Goal: Navigation & Orientation: Find specific page/section

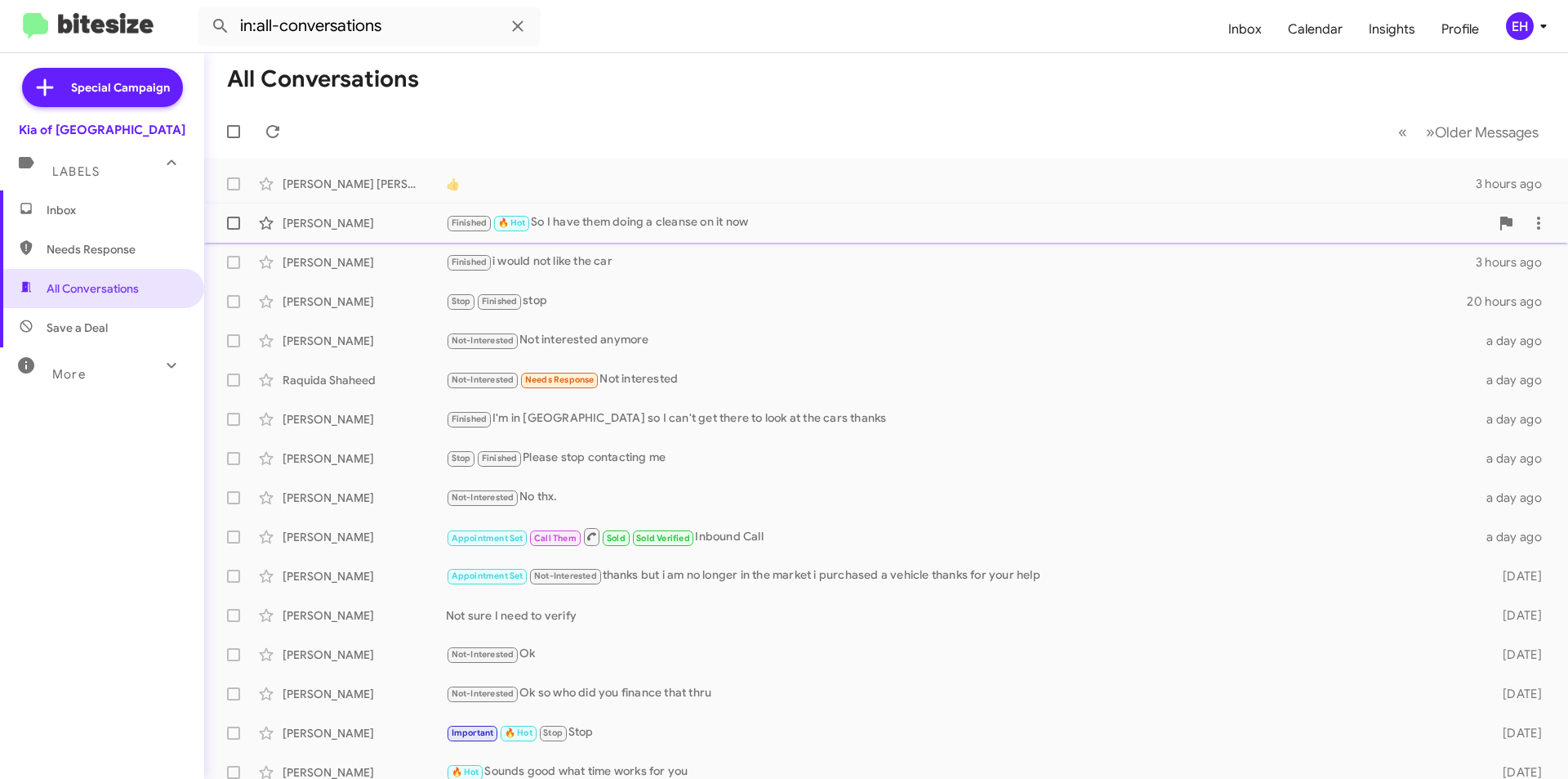
click at [664, 232] on div "Finished 🔥 Hot So I have them doing a cleanse on it now" at bounding box center [967, 222] width 1044 height 19
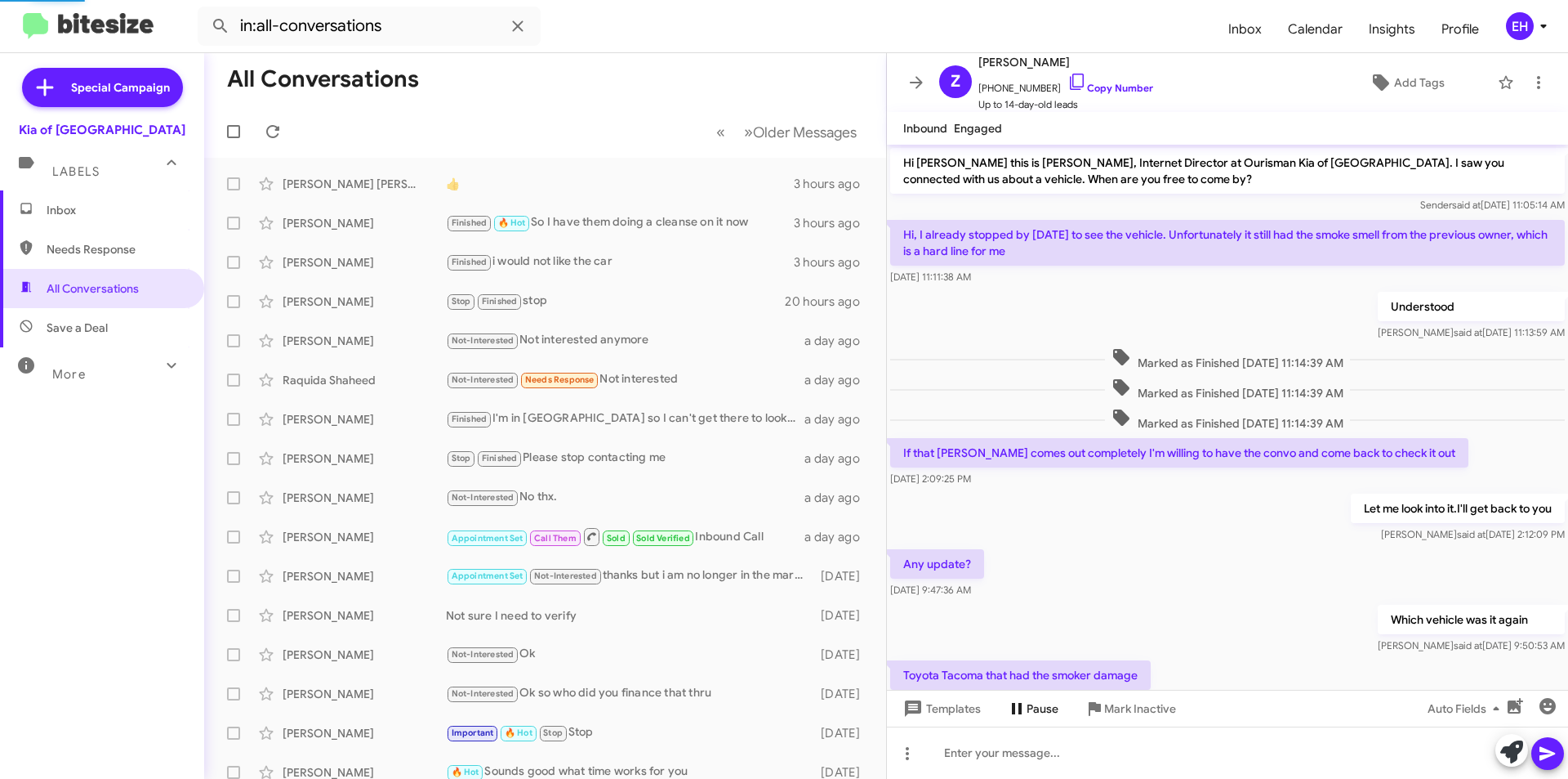
scroll to position [485, 0]
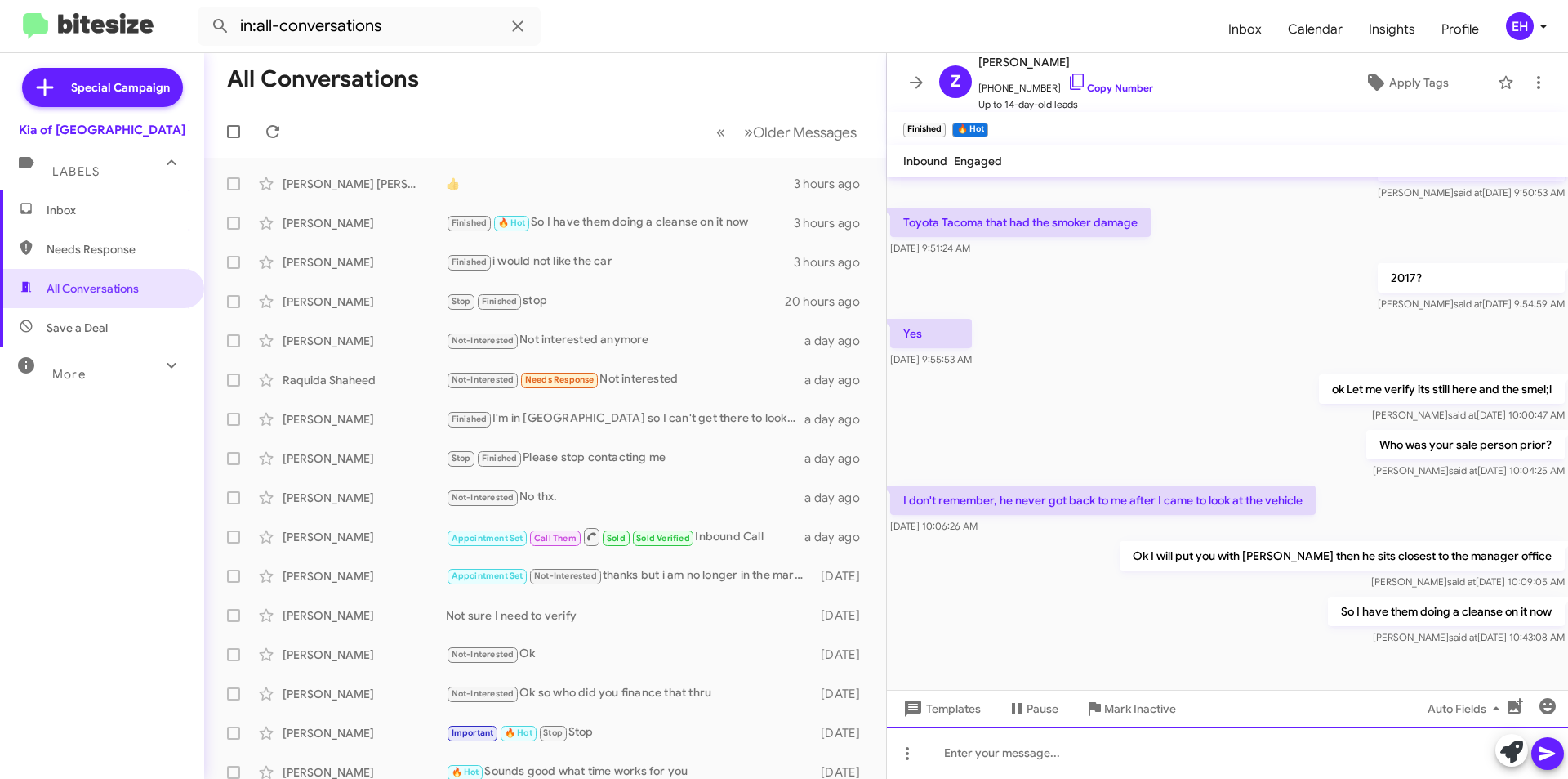
click at [1116, 754] on div at bounding box center [1228, 753] width 682 height 52
click at [78, 206] on span "Inbox" at bounding box center [116, 210] width 139 height 16
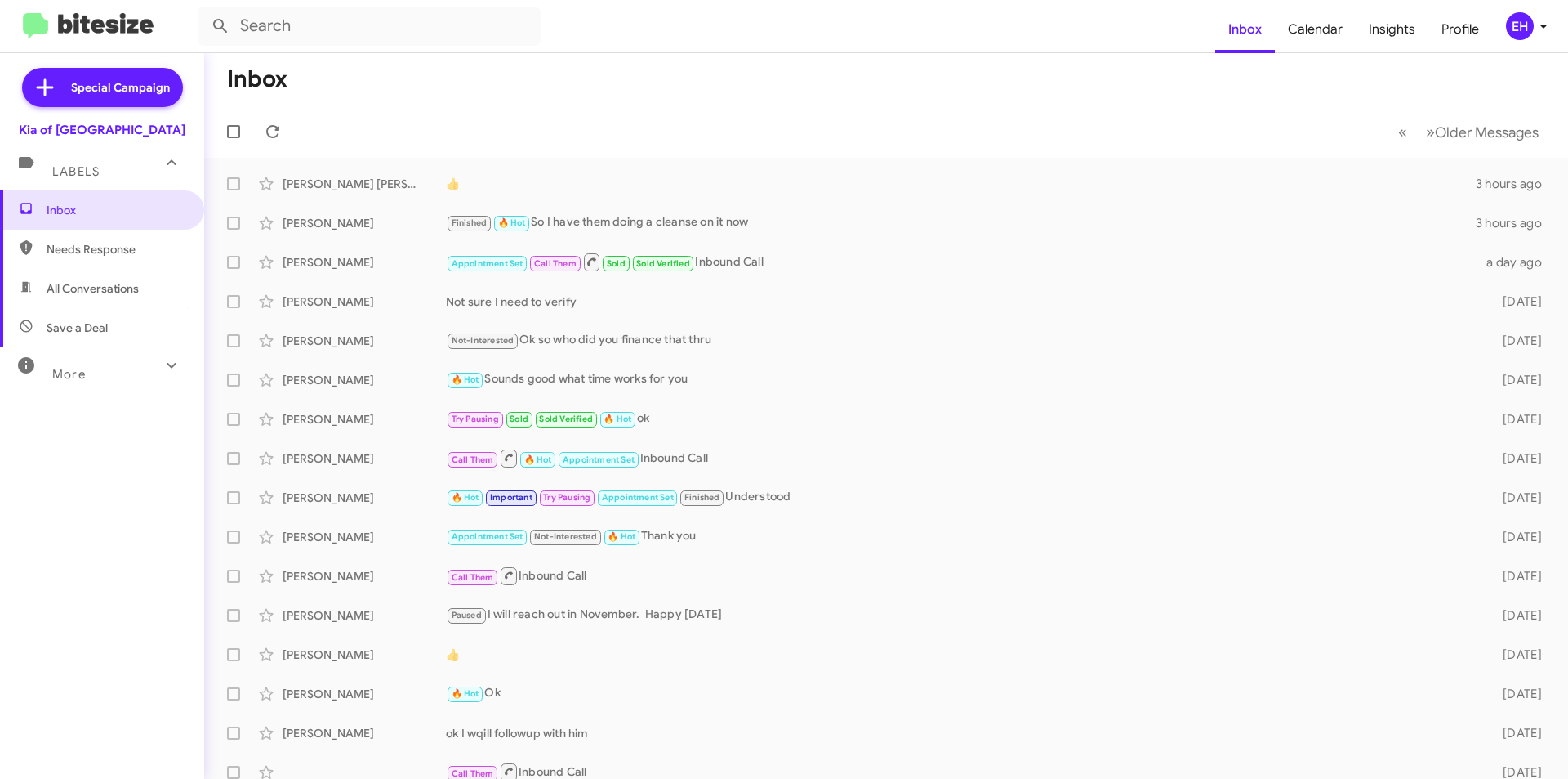
drag, startPoint x: 55, startPoint y: 241, endPoint x: 83, endPoint y: 245, distance: 28.3
click at [54, 241] on span "Needs Response" at bounding box center [116, 249] width 139 height 16
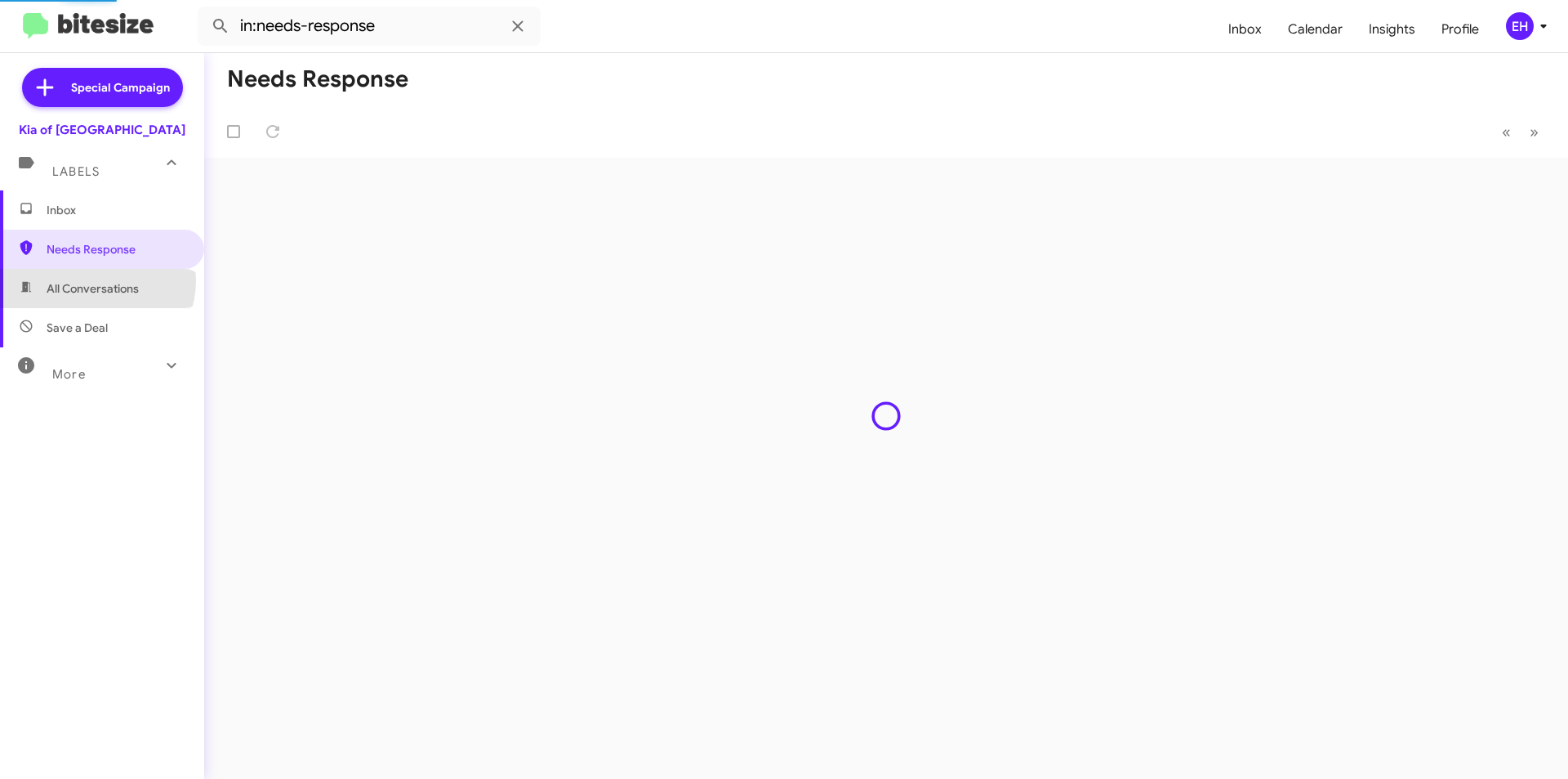
click at [96, 280] on span "All Conversations" at bounding box center [93, 288] width 92 height 16
type input "in:all-conversations"
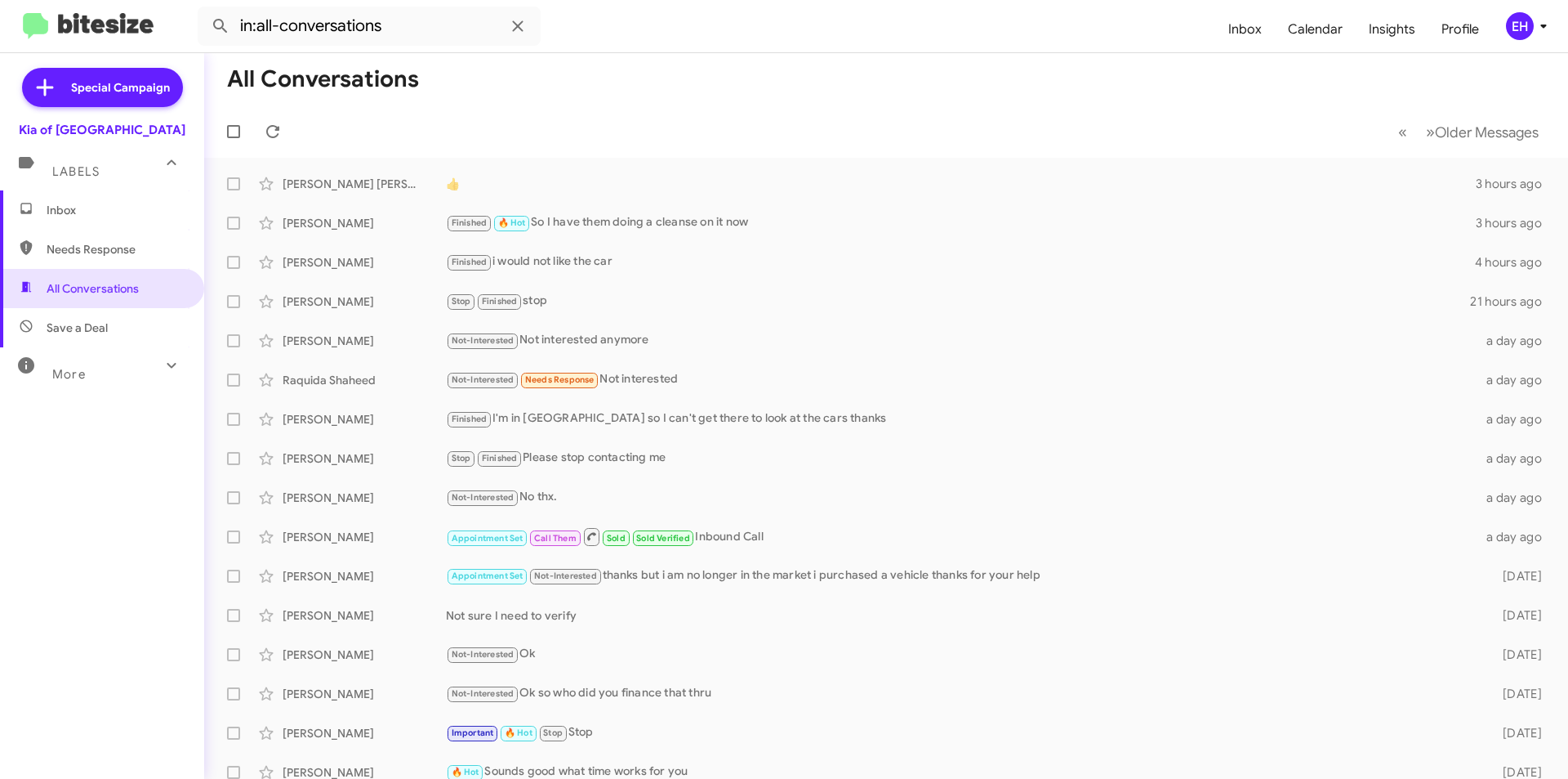
click at [60, 210] on span "Inbox" at bounding box center [116, 210] width 139 height 16
